Goal: Task Accomplishment & Management: Use online tool/utility

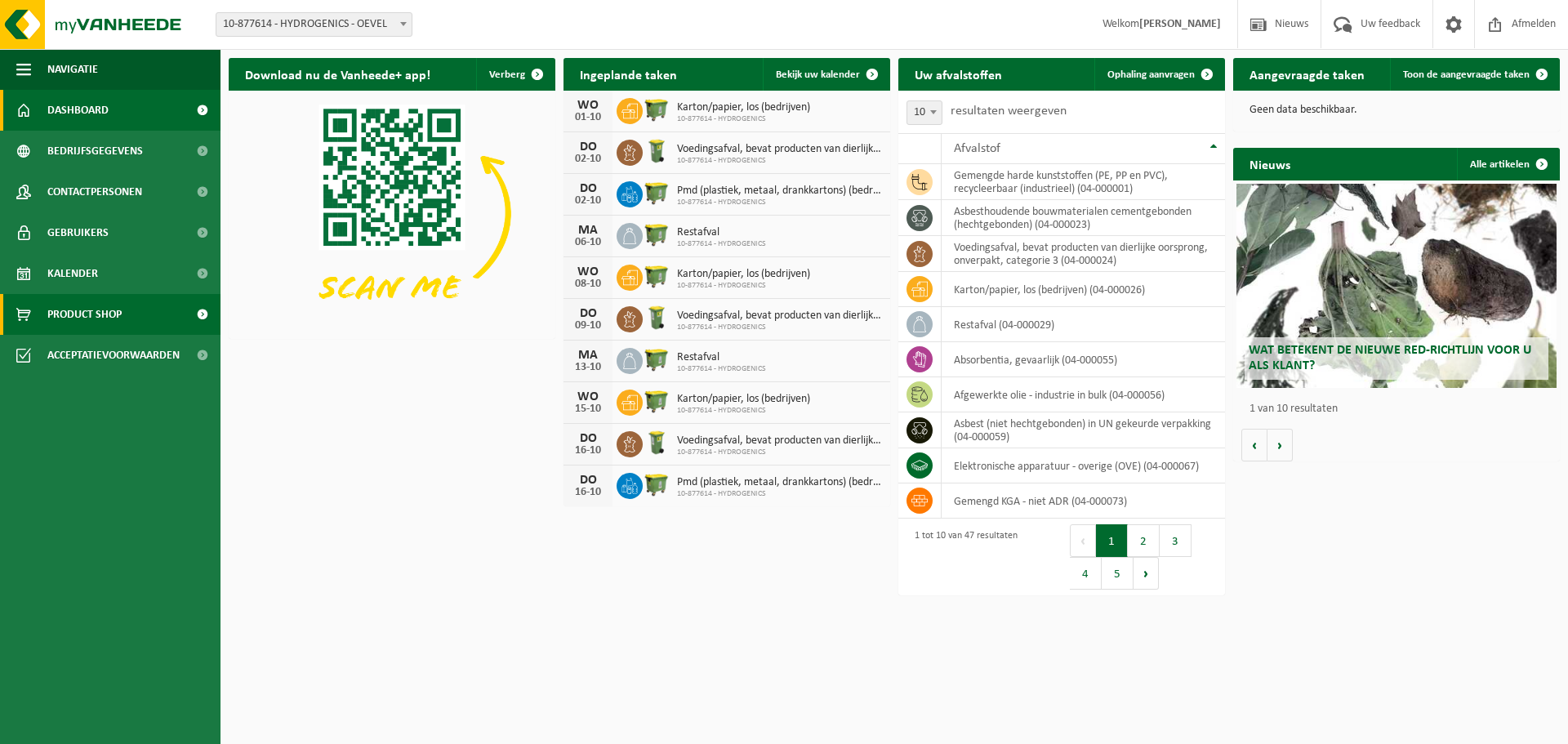
click at [90, 312] on span "Product Shop" at bounding box center [85, 314] width 74 height 41
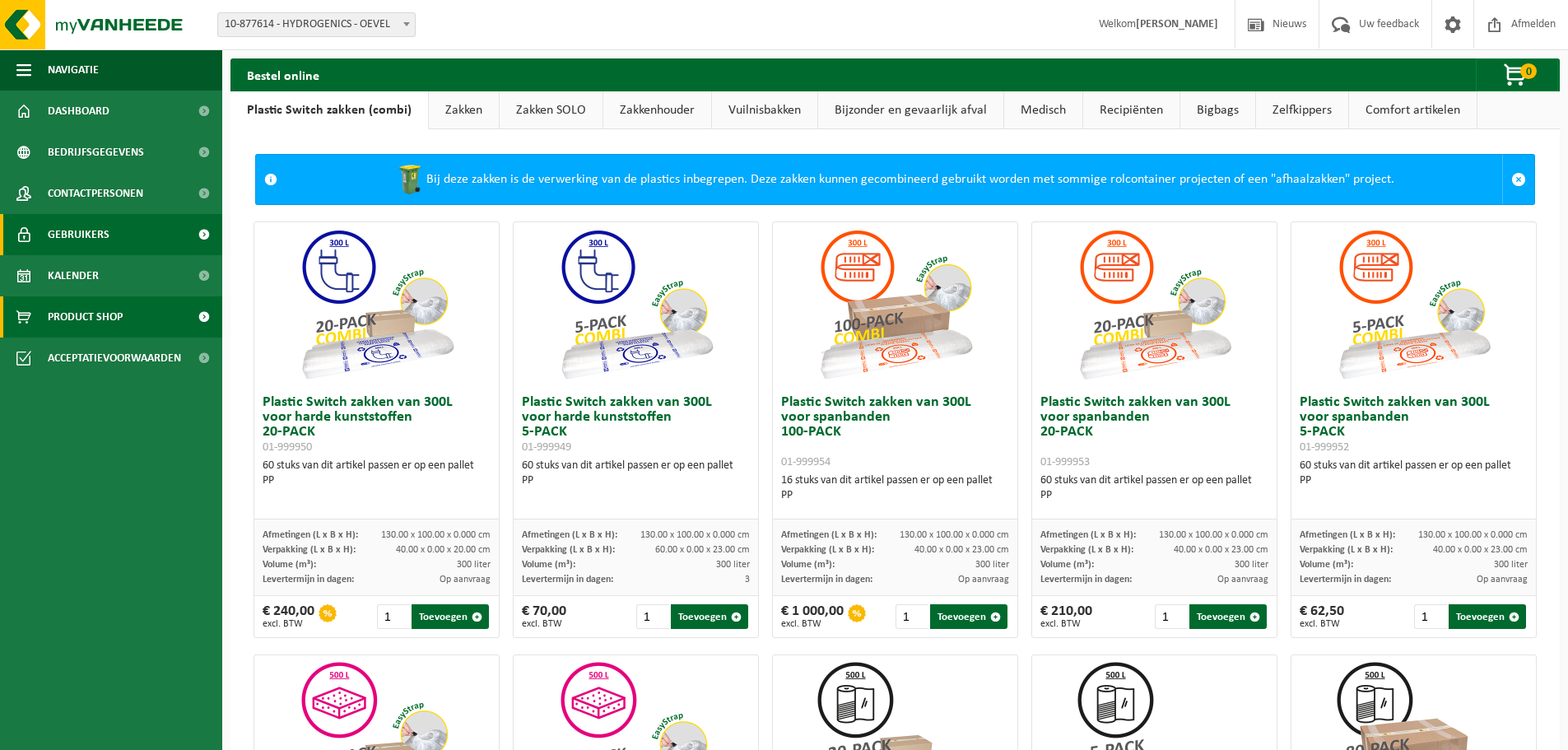
click at [83, 235] on span "Gebruikers" at bounding box center [78, 234] width 62 height 41
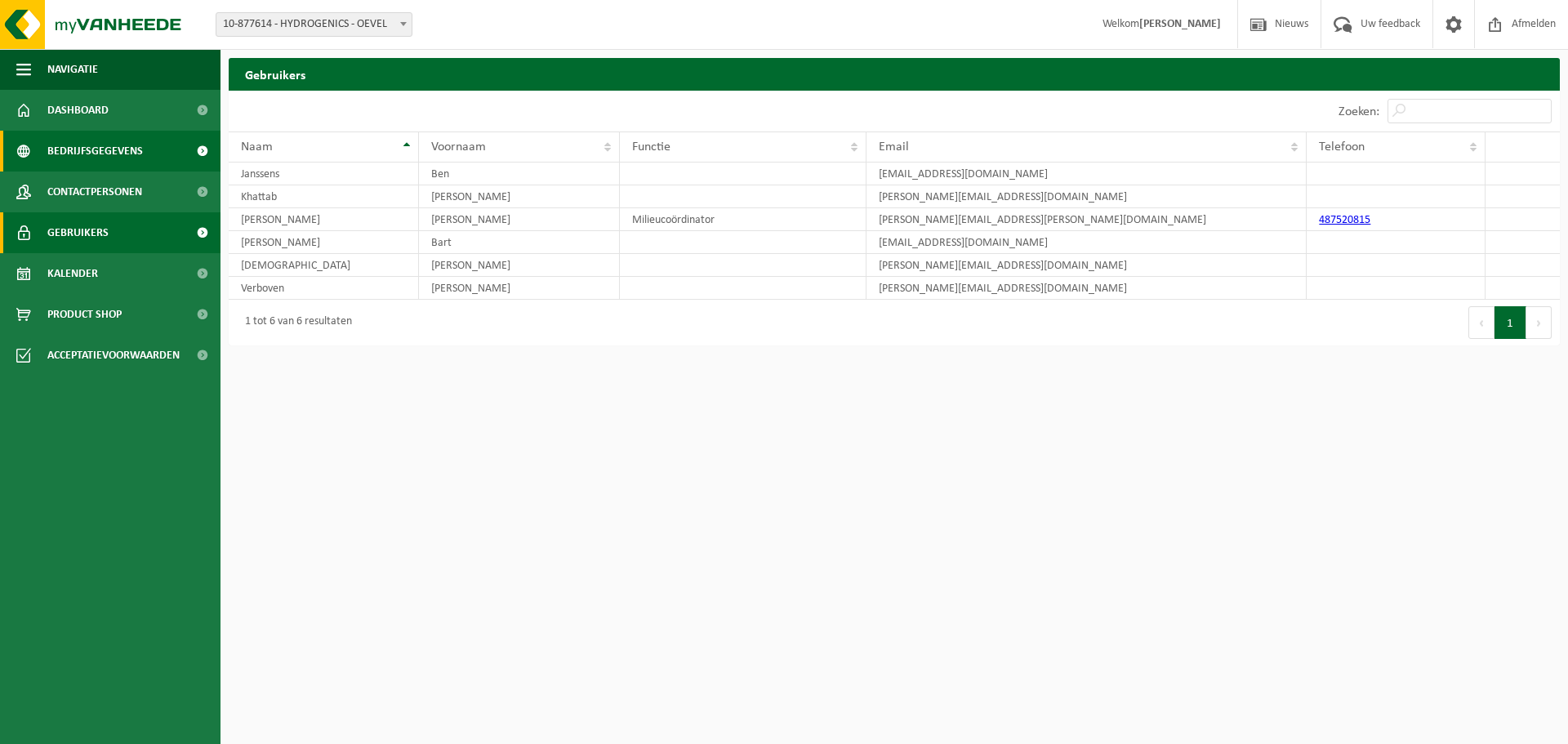
click at [81, 152] on span "Bedrijfsgegevens" at bounding box center [95, 151] width 96 height 41
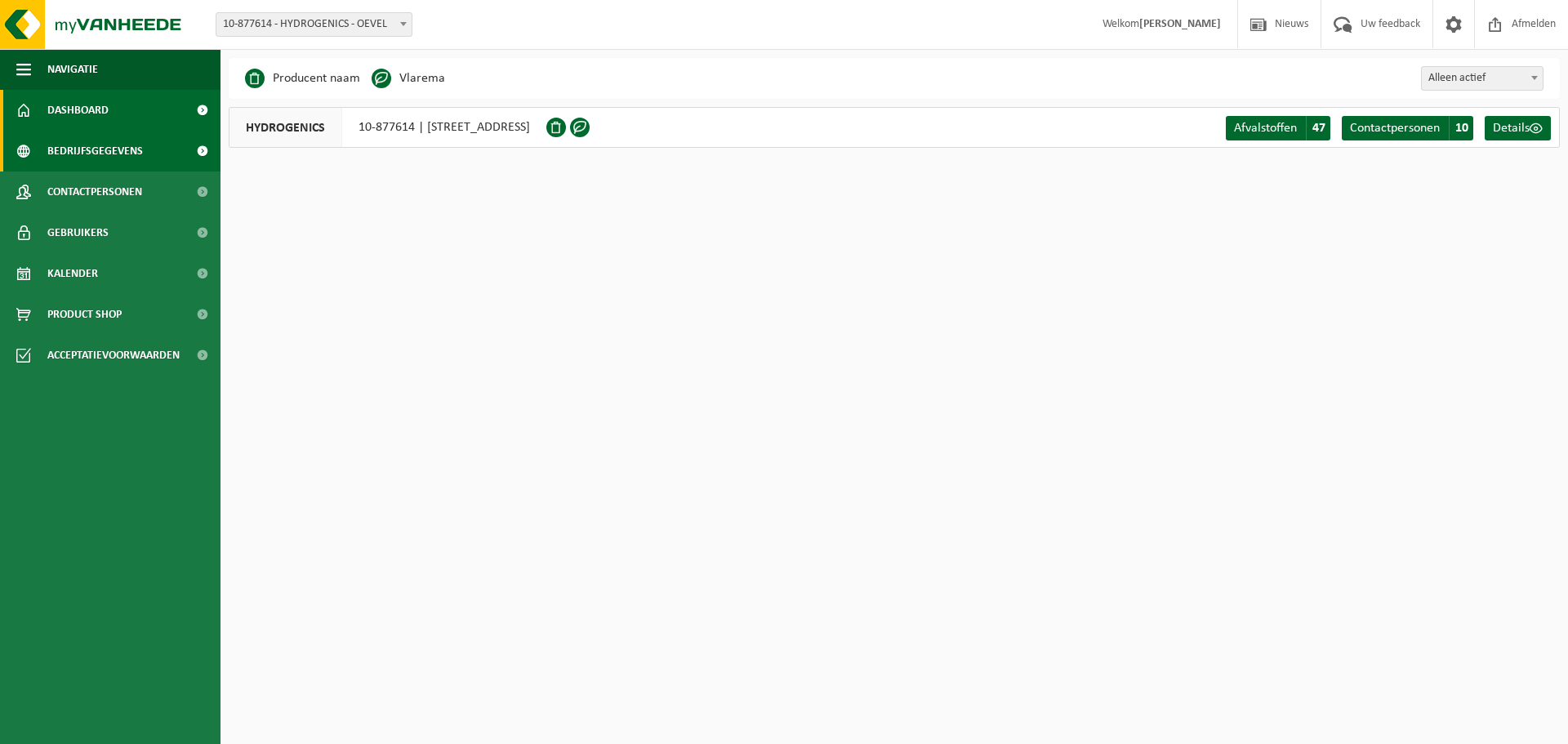
click at [97, 109] on span "Dashboard" at bounding box center [78, 109] width 61 height 41
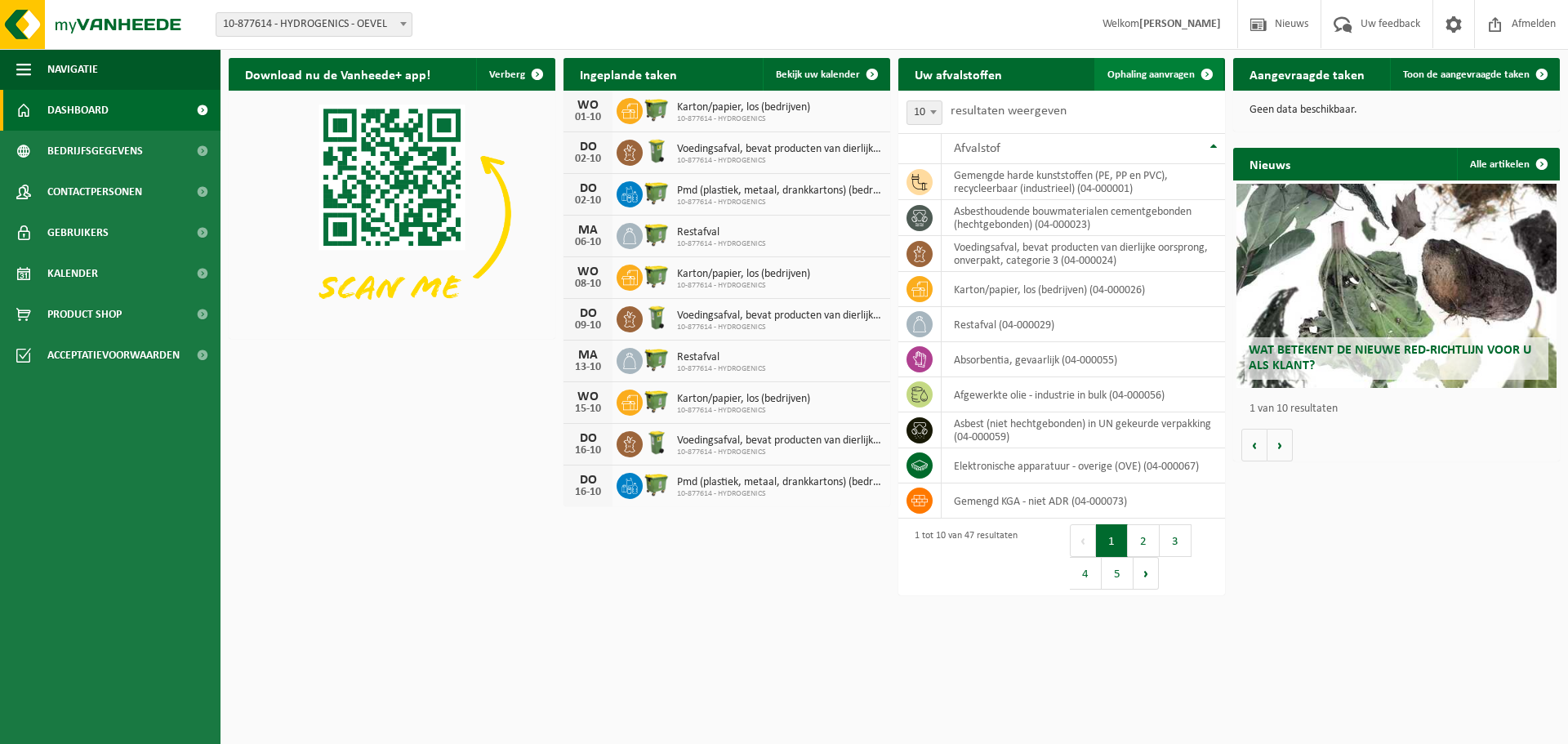
click at [1178, 76] on span "Ophaling aanvragen" at bounding box center [1151, 74] width 87 height 10
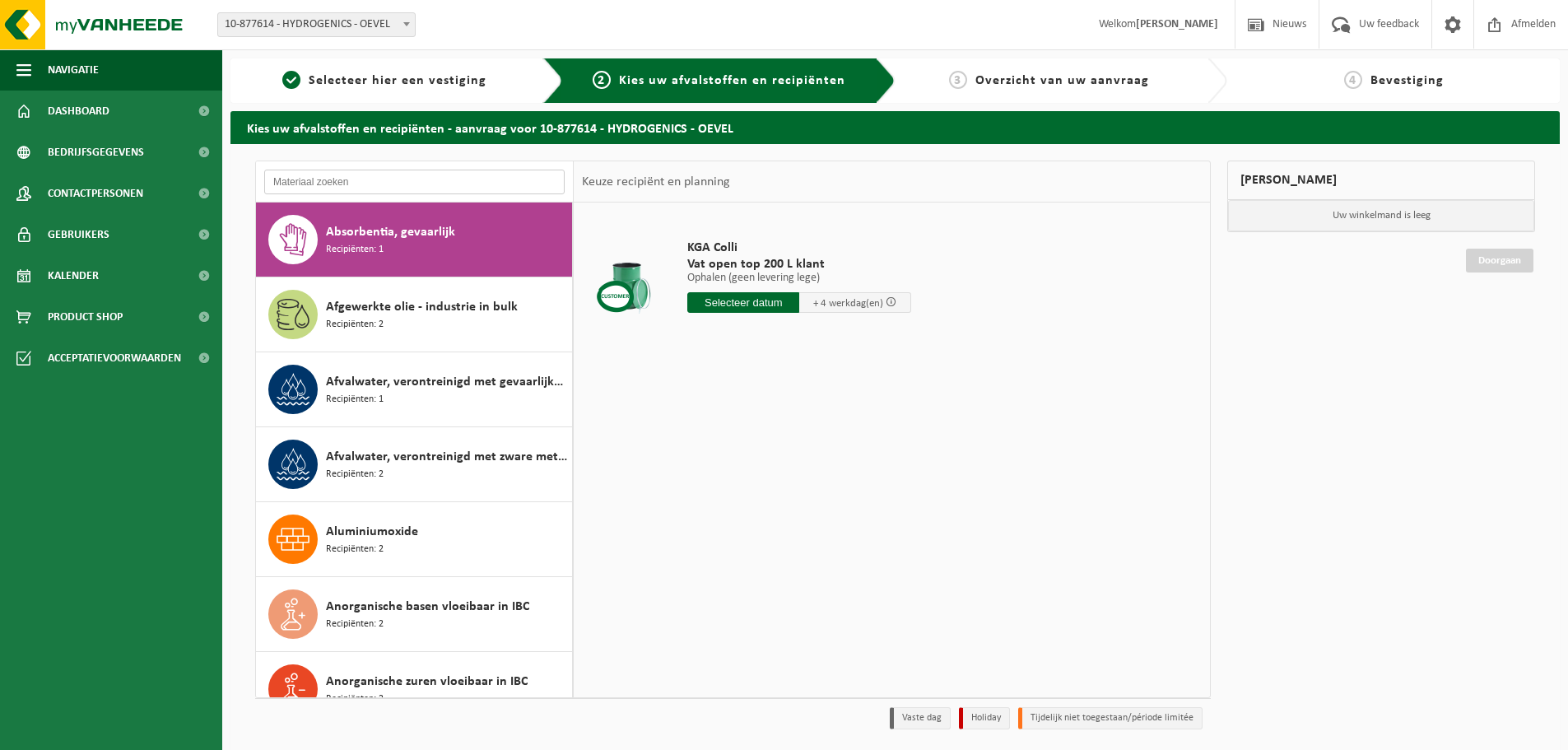
click at [349, 187] on input "text" at bounding box center [415, 182] width 301 height 24
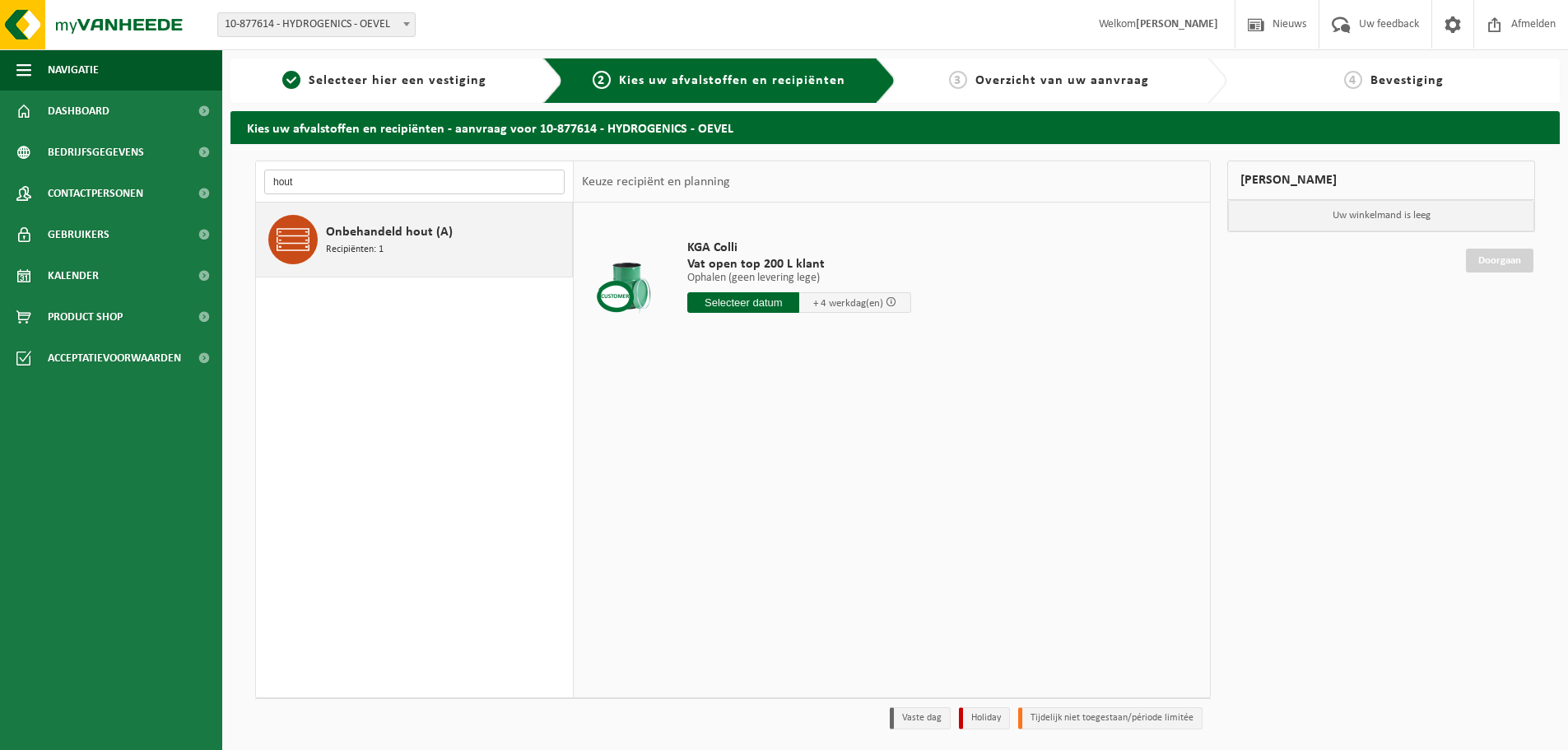
type input "hout"
click at [390, 242] on div "Onbehandeld hout (A) Recipiënten: 1" at bounding box center [447, 239] width 242 height 50
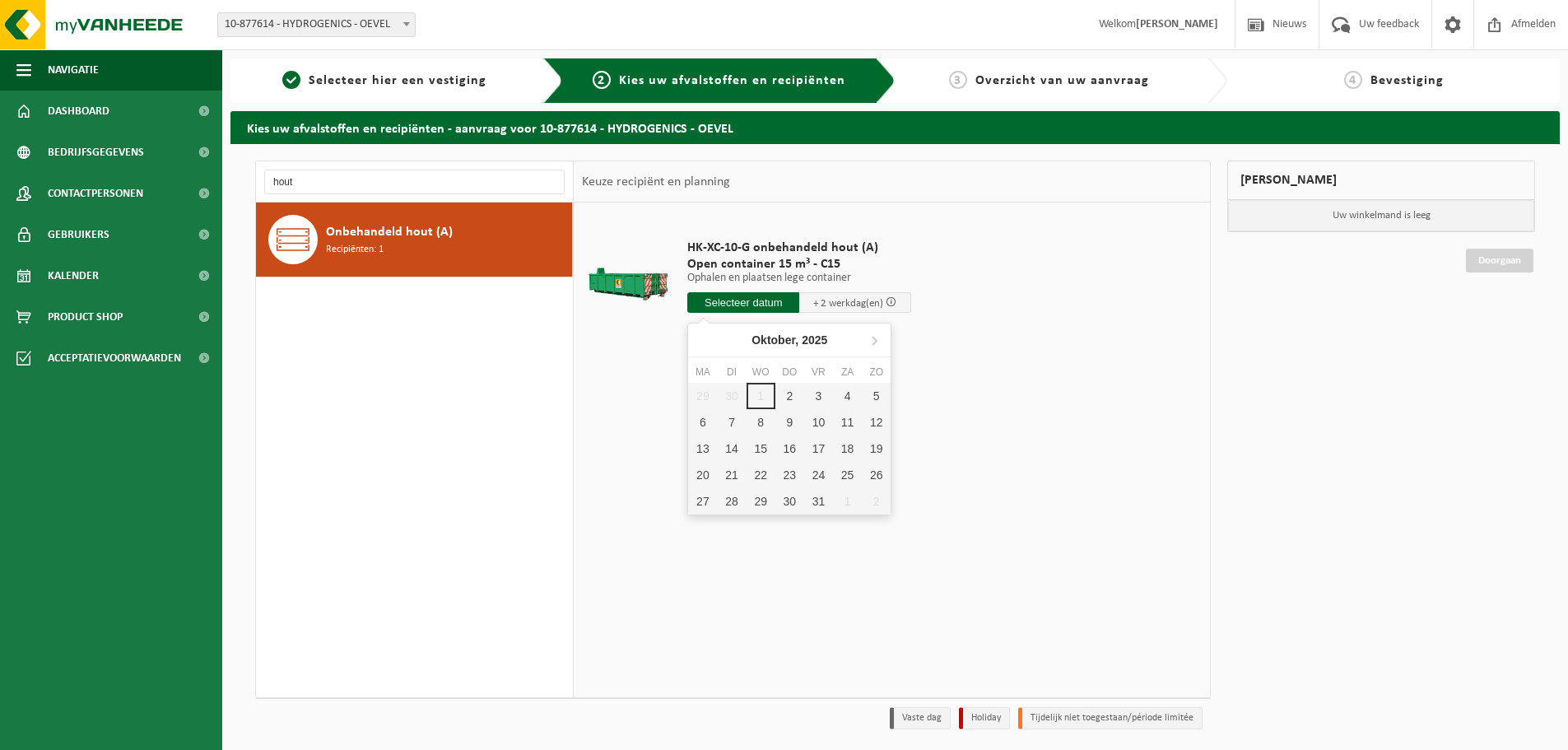
click at [754, 301] on input "text" at bounding box center [743, 302] width 112 height 21
click at [783, 401] on div "2" at bounding box center [789, 395] width 29 height 26
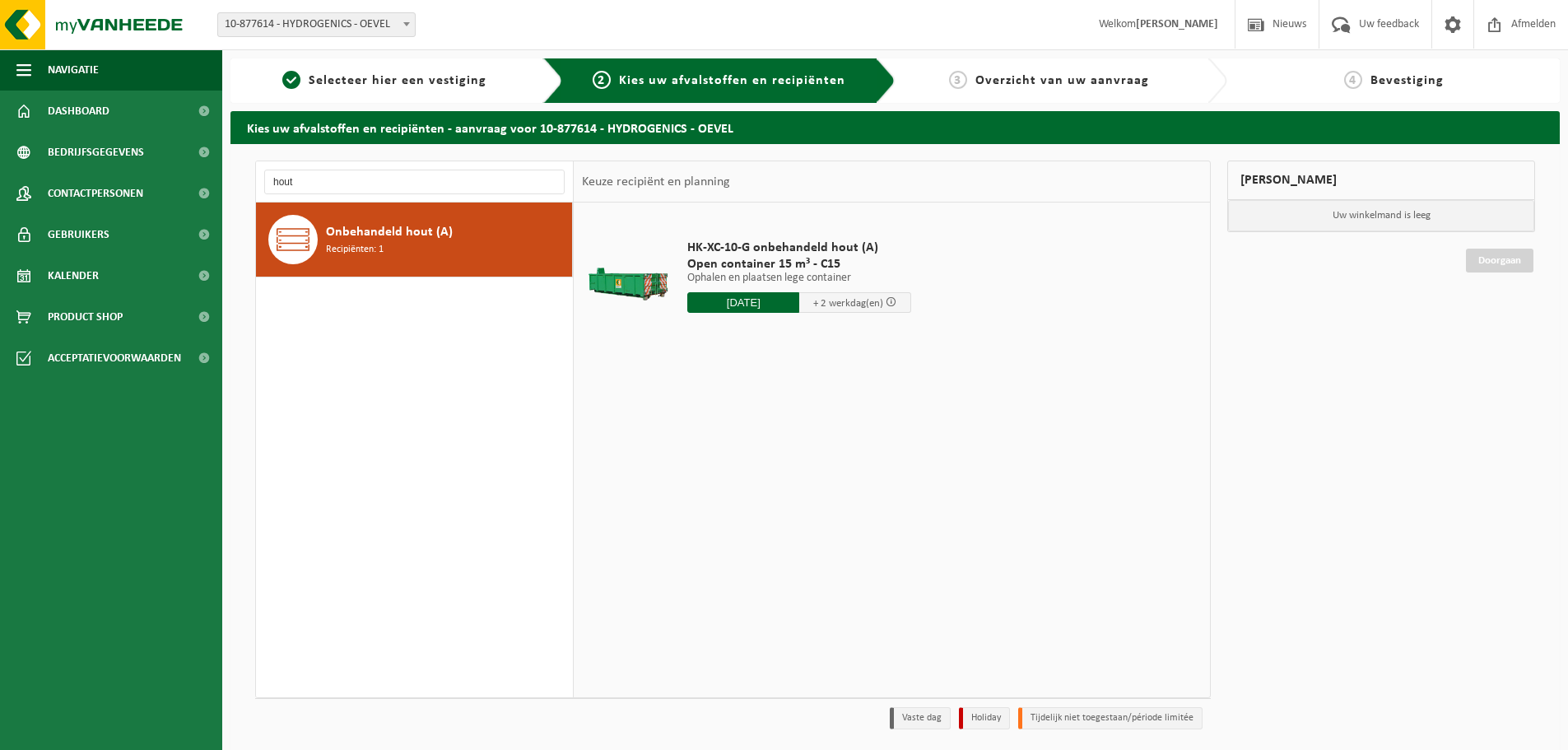
type input "Van 2025-10-02"
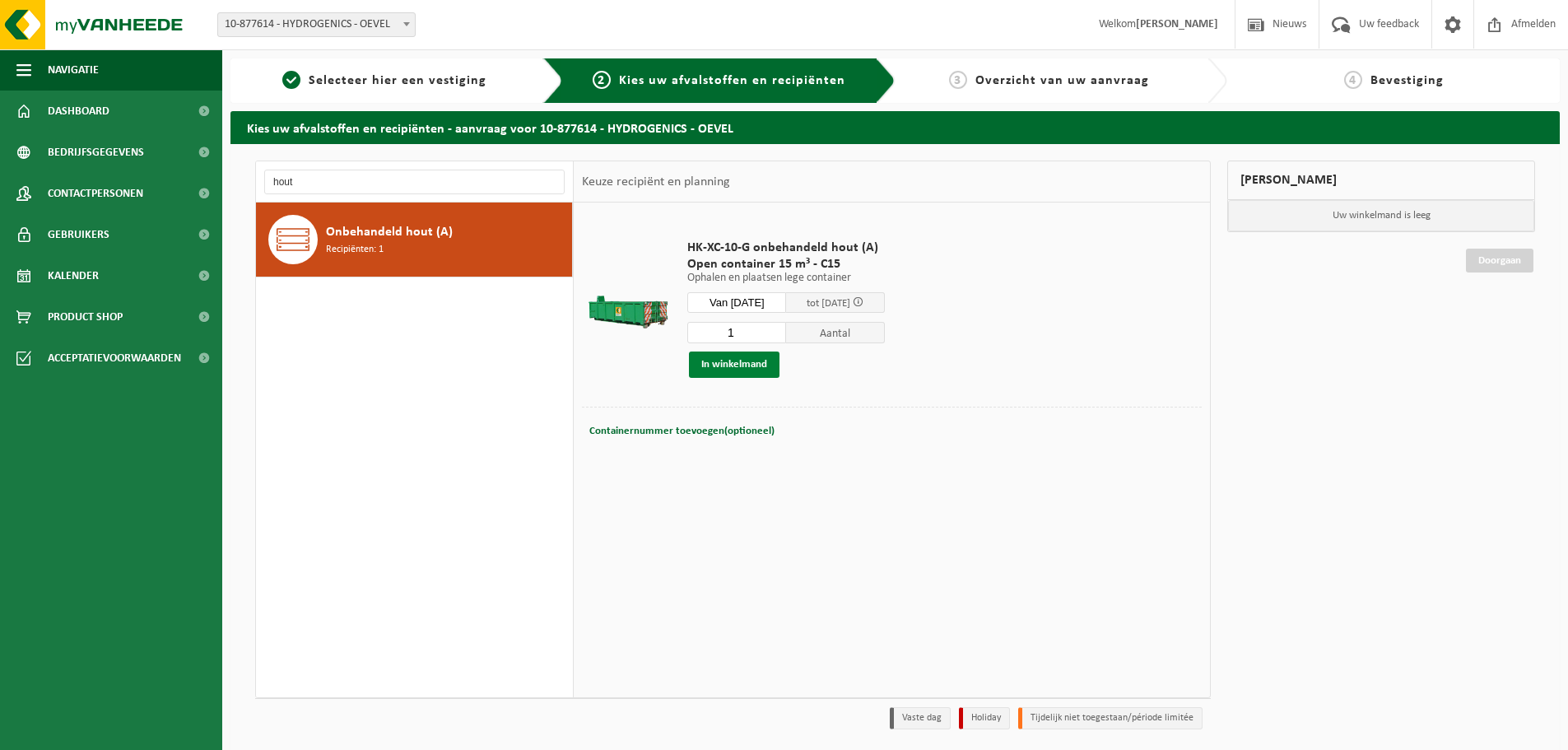
click at [735, 368] on button "In winkelmand" at bounding box center [734, 364] width 90 height 26
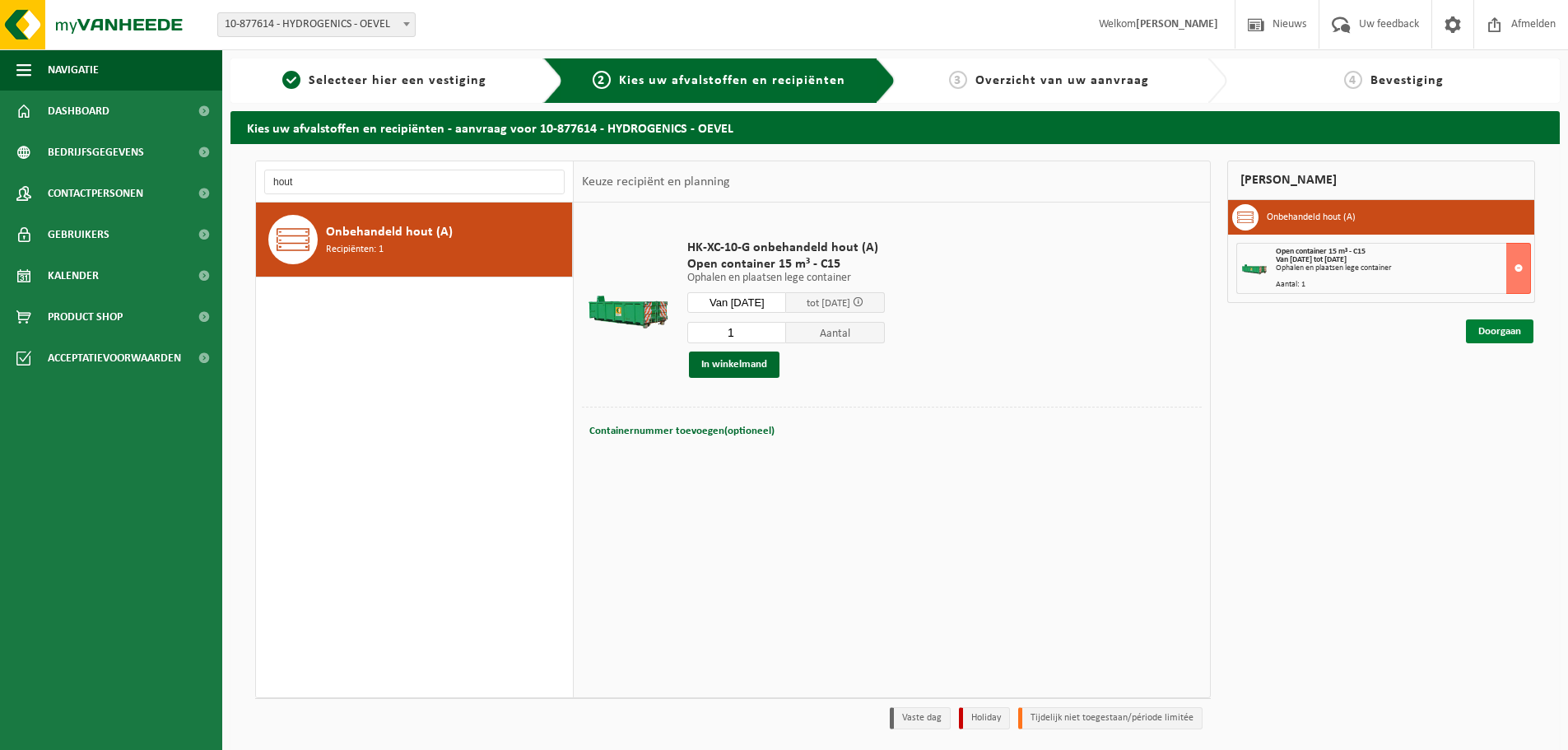
click at [1498, 330] on link "Doorgaan" at bounding box center [1499, 330] width 68 height 23
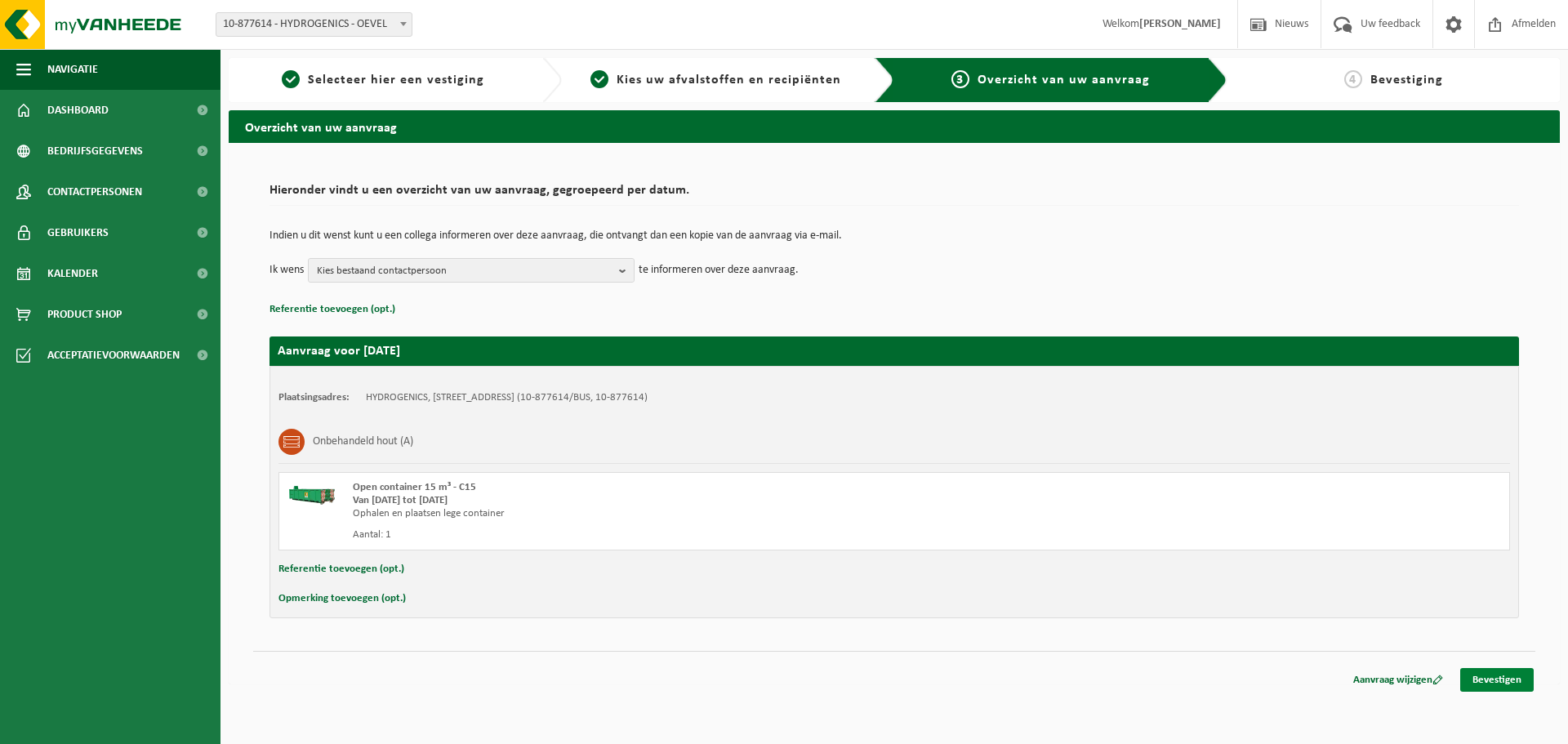
click at [1515, 681] on link "Bevestigen" at bounding box center [1496, 679] width 73 height 23
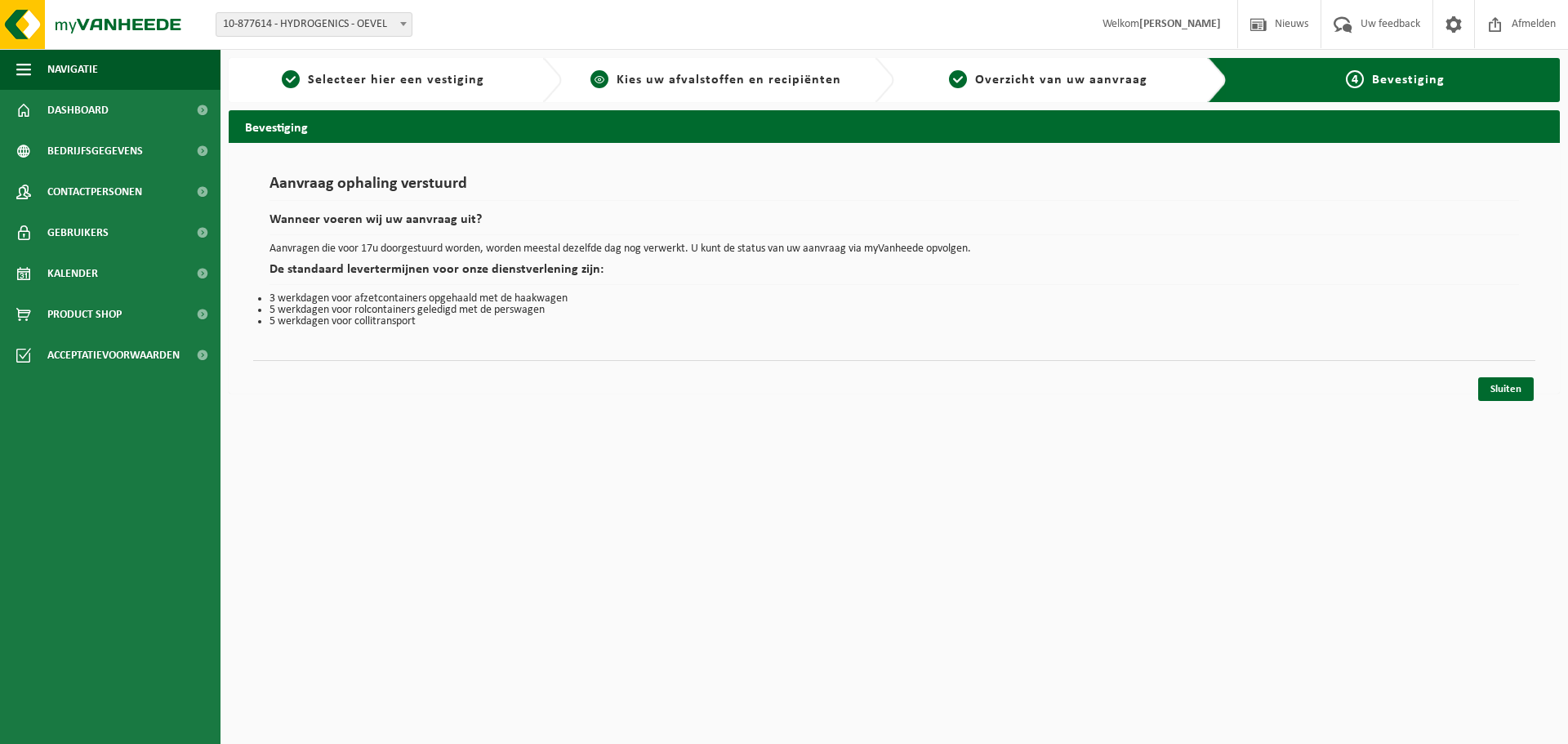
click at [777, 83] on span "Kies uw afvalstoffen en recipiënten" at bounding box center [729, 79] width 224 height 13
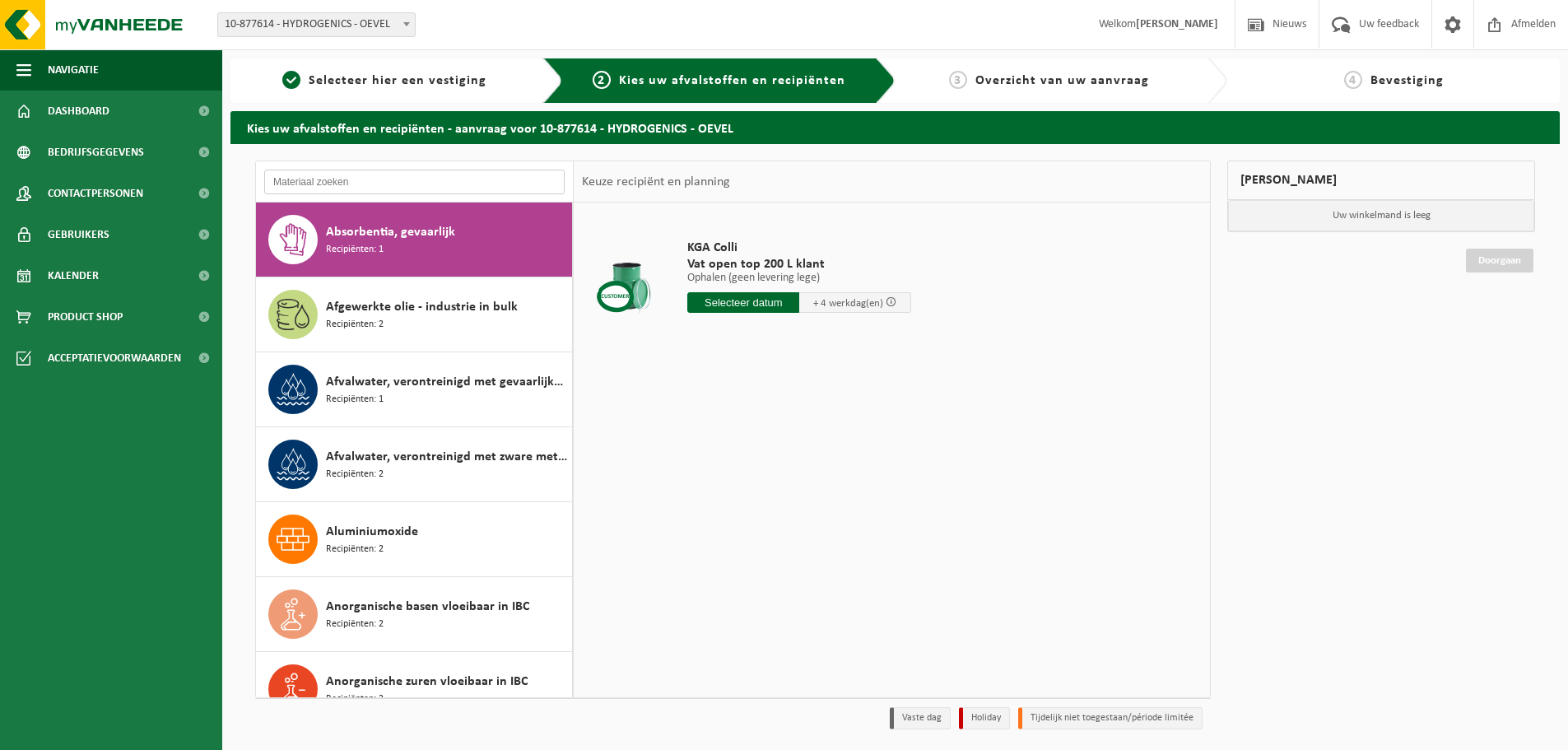
click at [463, 184] on input "text" at bounding box center [415, 182] width 301 height 24
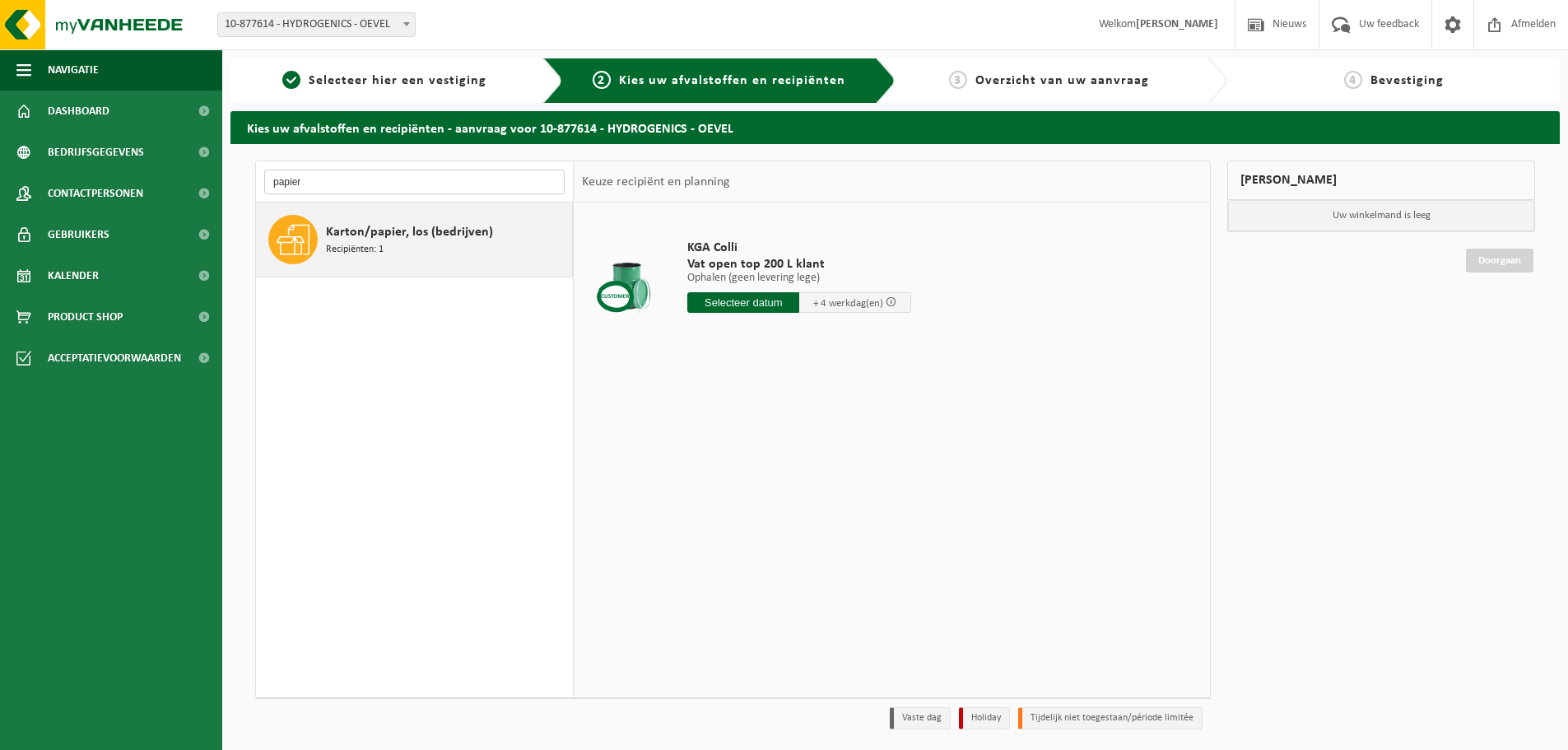
type input "papier"
click at [418, 234] on span "Karton/papier, los (bedrijven)" at bounding box center [409, 232] width 167 height 20
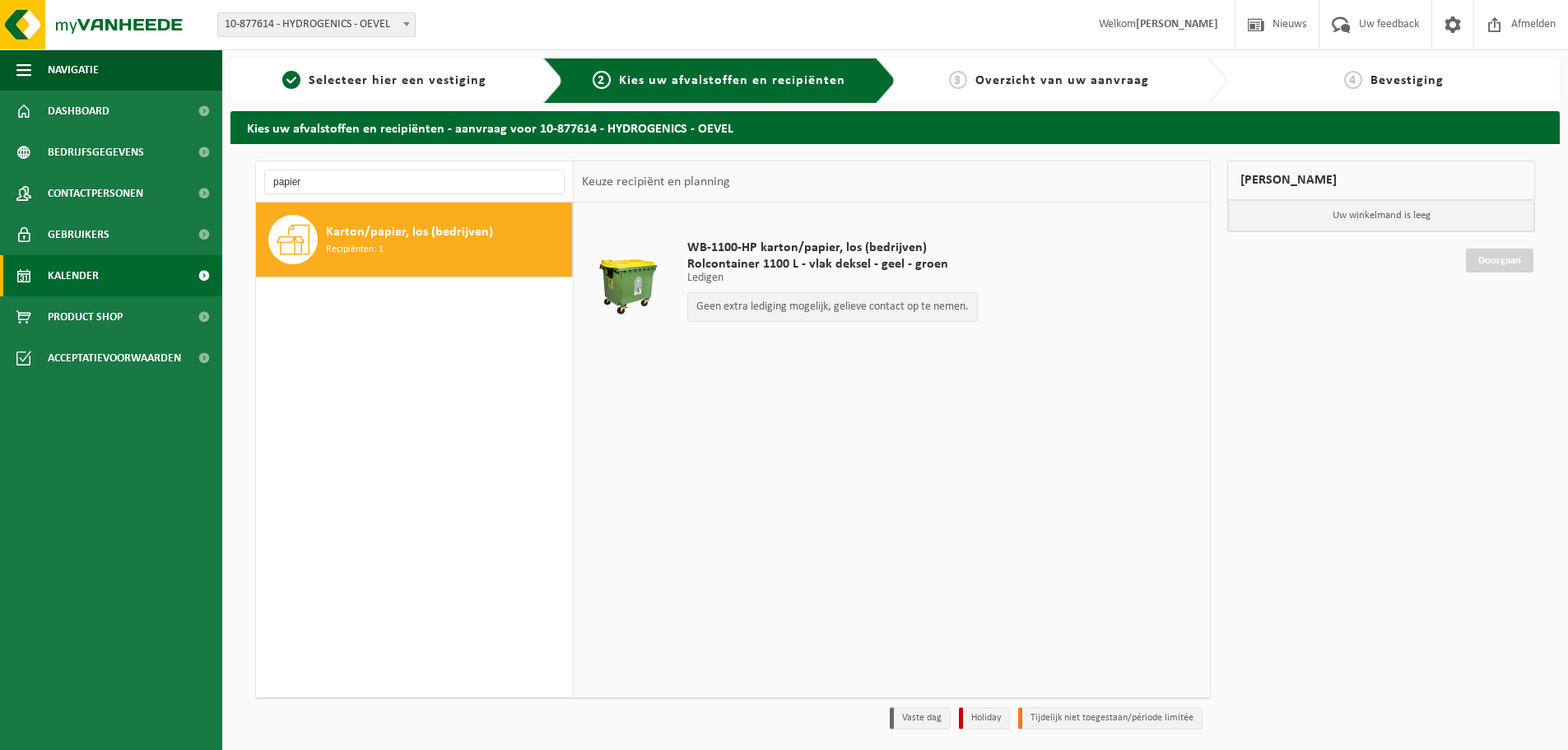
click at [81, 277] on span "Kalender" at bounding box center [73, 275] width 51 height 41
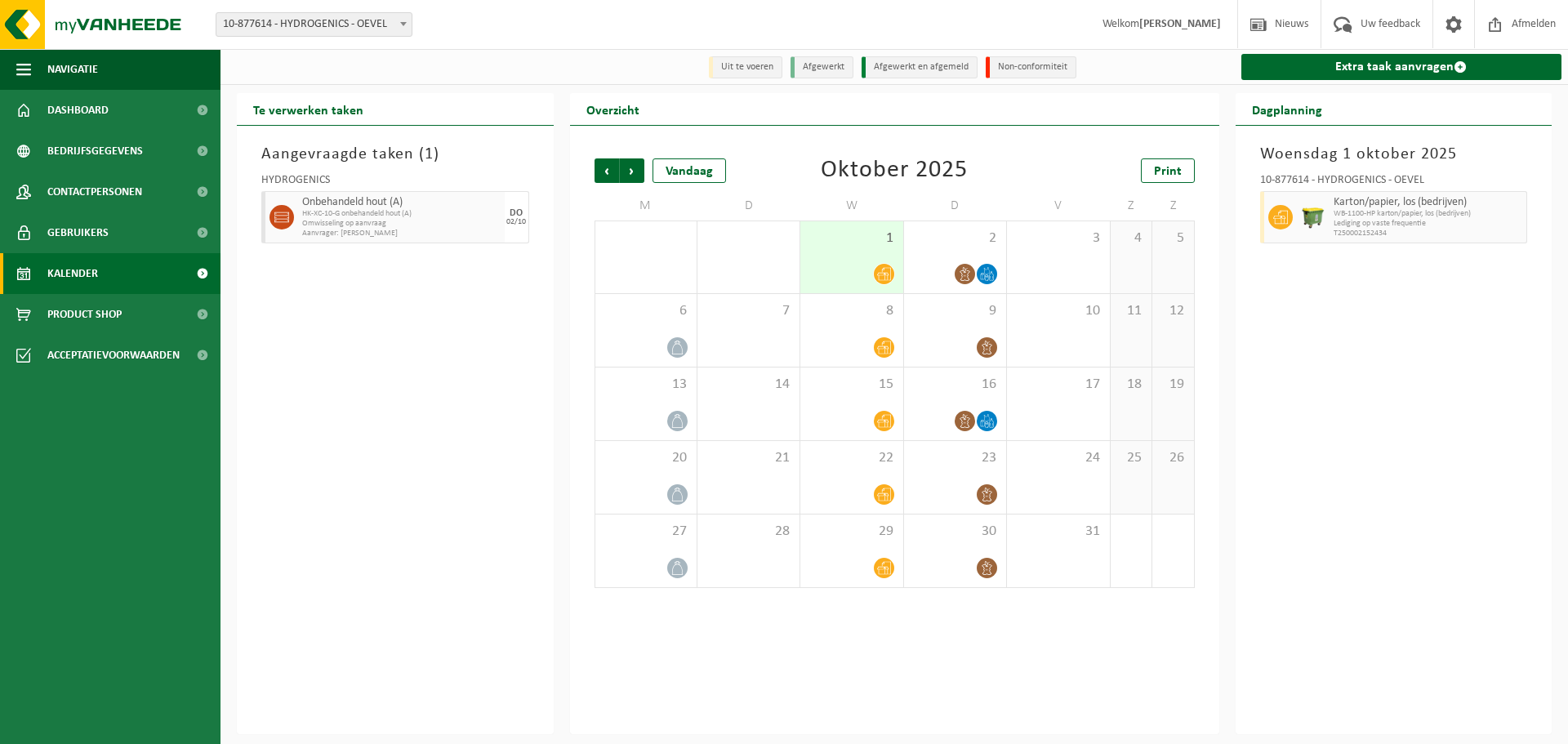
click at [884, 281] on icon at bounding box center [884, 274] width 14 height 14
drag, startPoint x: 78, startPoint y: 16, endPoint x: 117, endPoint y: 666, distance: 651.2
click at [117, 666] on ul "Navigatie Nieuws Uw feedback Afmelden Dashboard Bedrijfsgegevens Contactpersone…" at bounding box center [110, 397] width 221 height 695
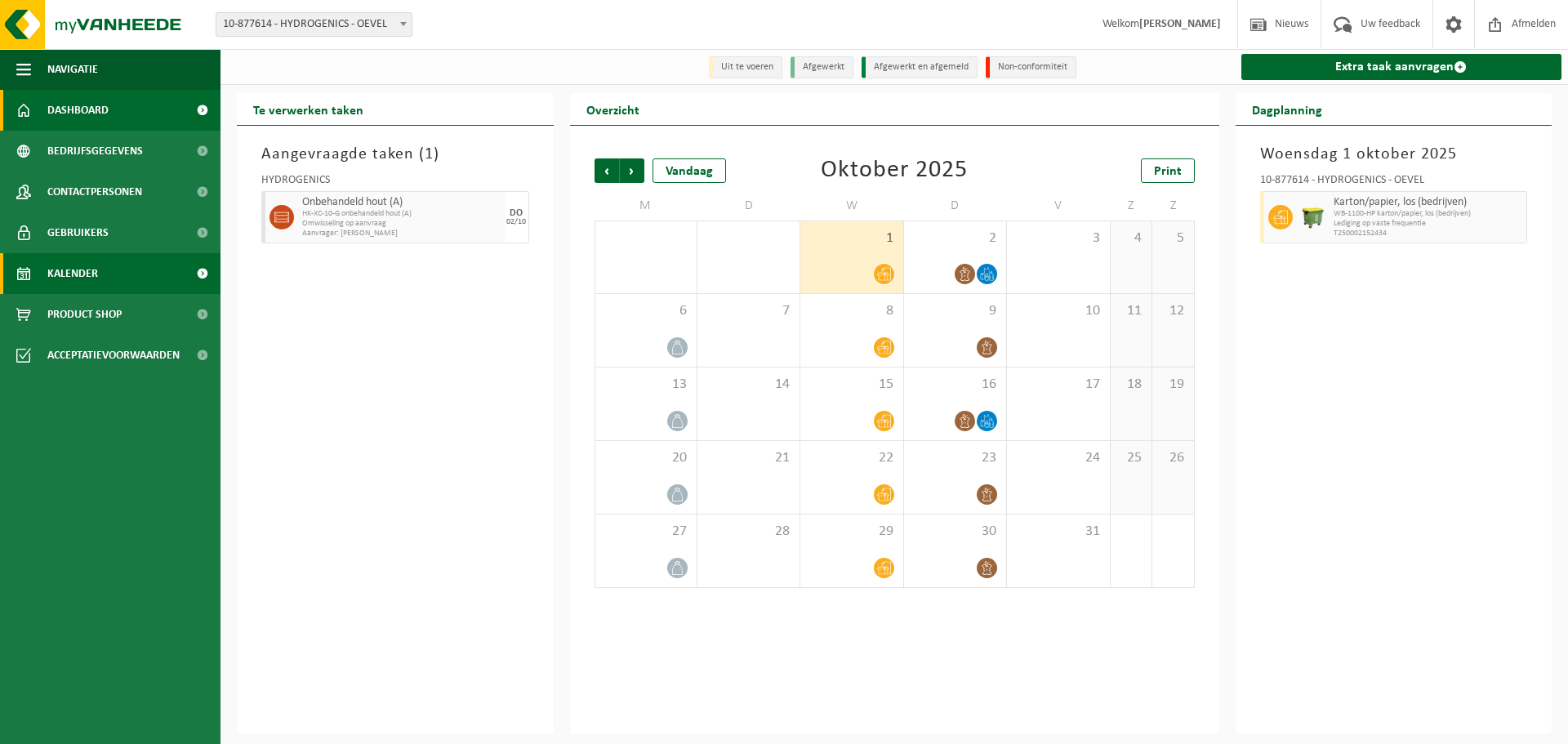
click at [85, 109] on span "Dashboard" at bounding box center [78, 109] width 61 height 41
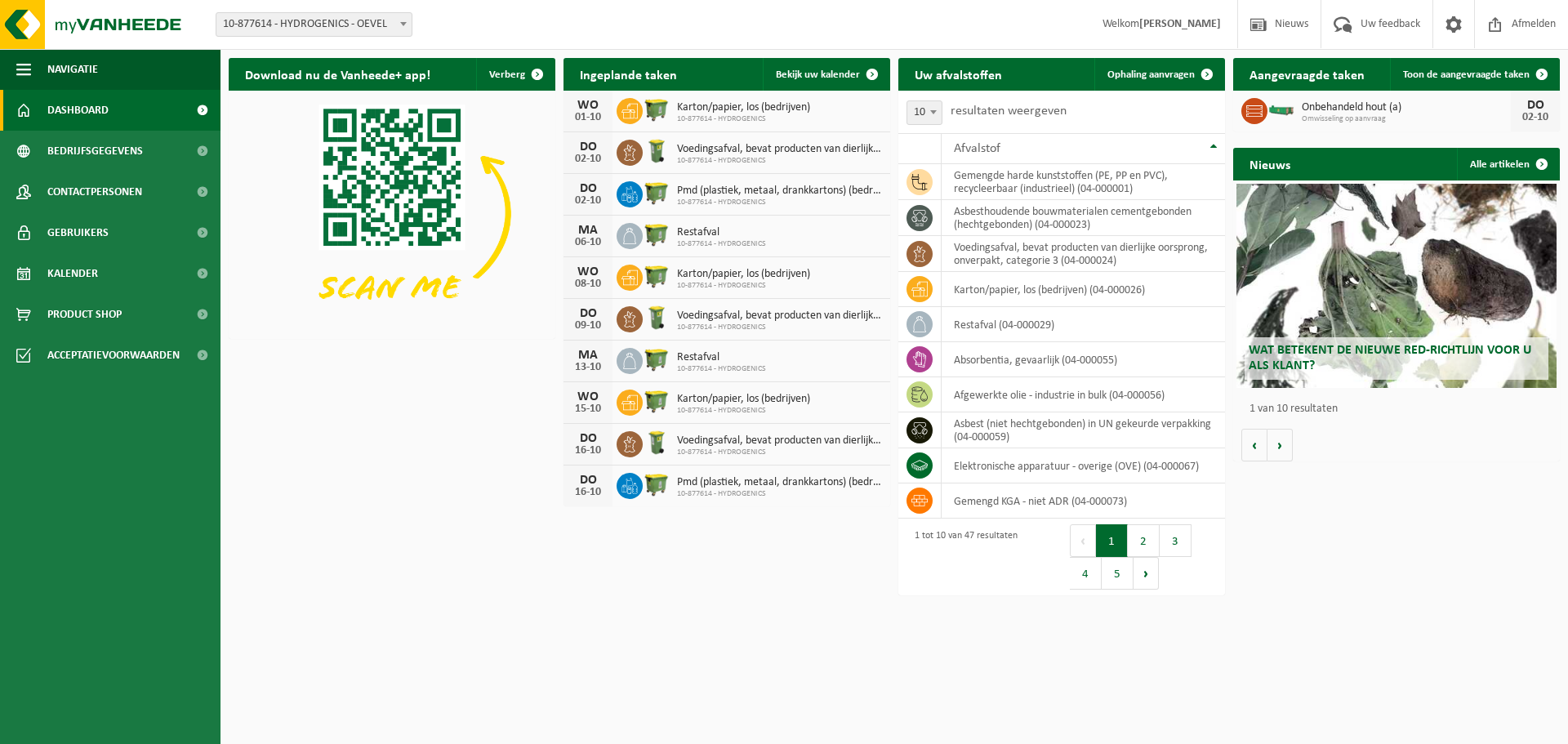
click at [1406, 115] on span "Omwisseling op aanvraag" at bounding box center [1406, 119] width 209 height 9
